Goal: Navigation & Orientation: Understand site structure

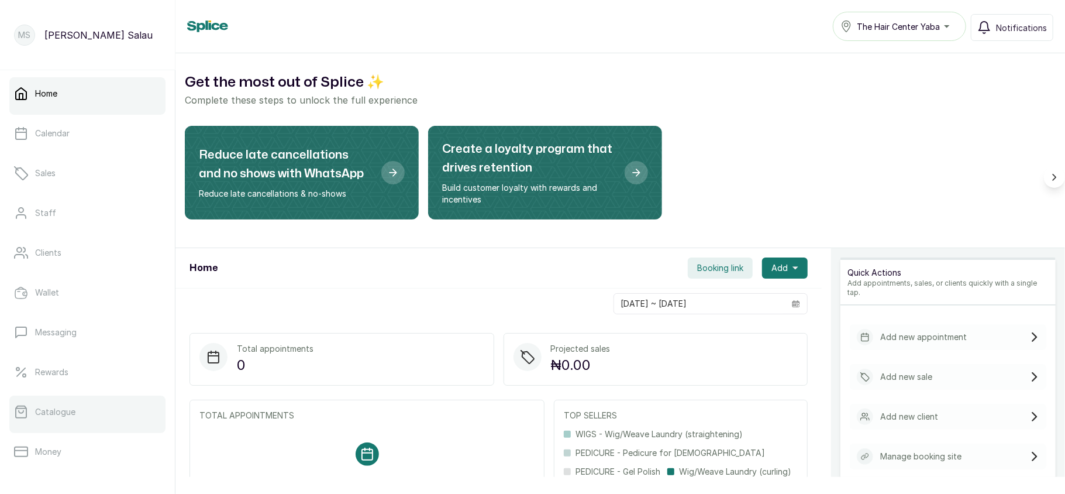
click at [51, 399] on link "Catalogue" at bounding box center [87, 411] width 156 height 33
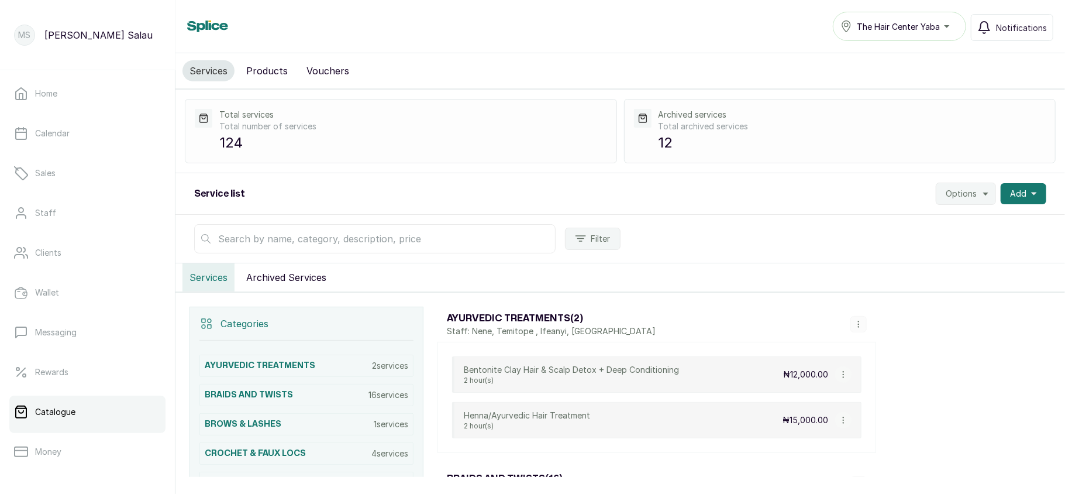
scroll to position [169, 0]
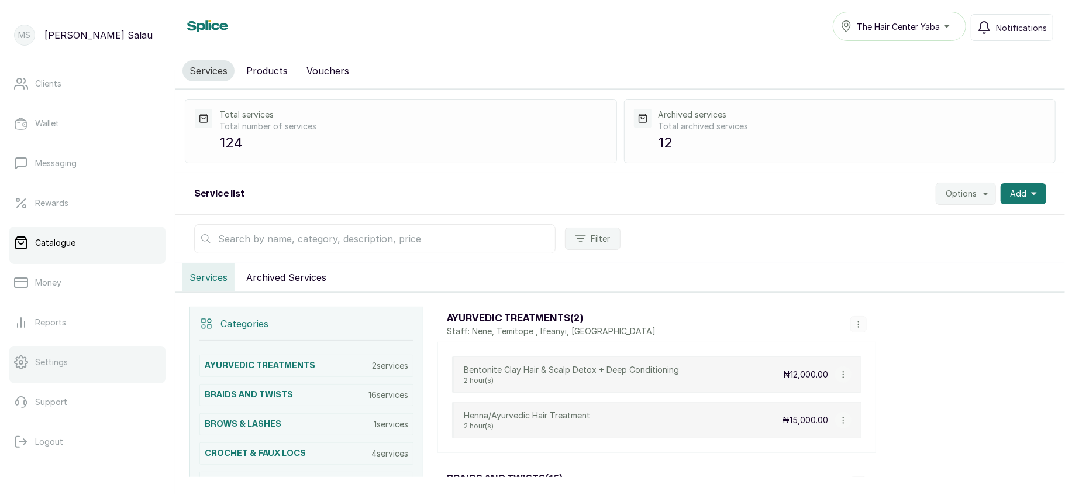
click at [68, 356] on link "Settings" at bounding box center [87, 362] width 156 height 33
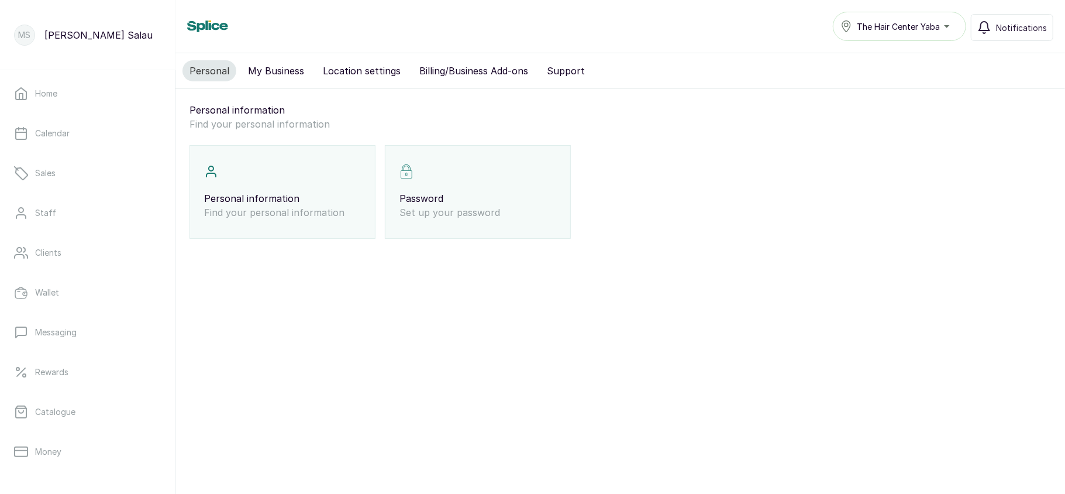
click at [469, 74] on button "Billing/Business Add-ons" at bounding box center [473, 70] width 123 height 21
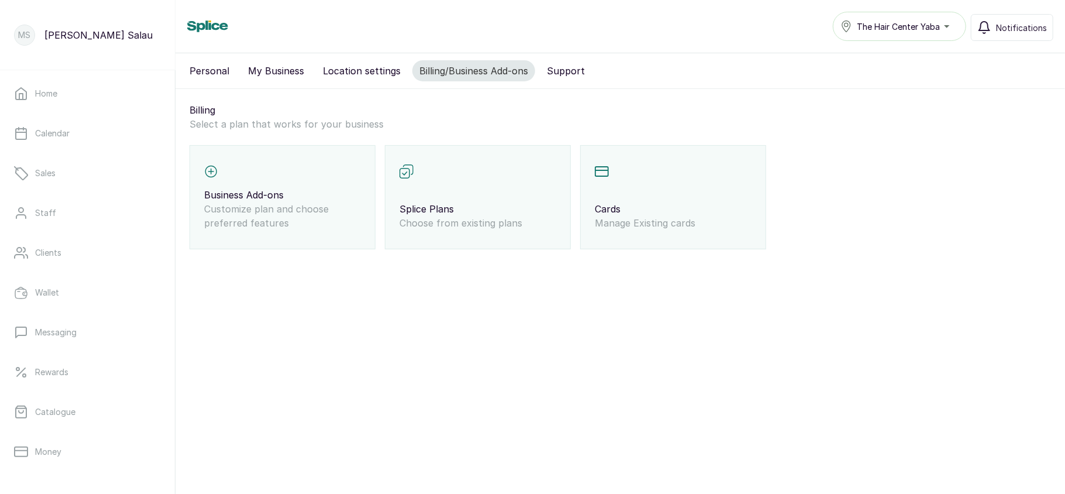
click at [464, 199] on div "Splice Plans Choose from existing plans" at bounding box center [478, 197] width 186 height 104
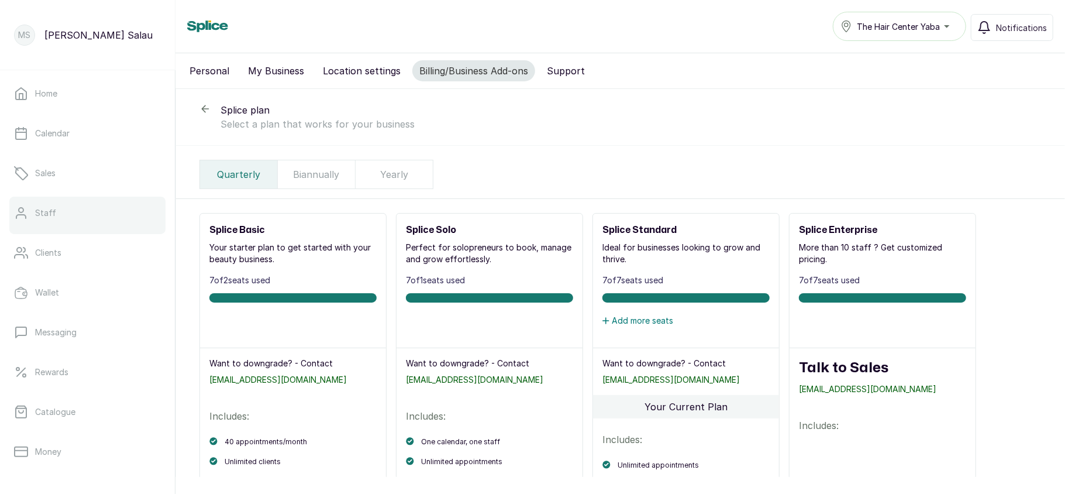
click at [61, 219] on link "Staff" at bounding box center [87, 213] width 156 height 33
